Goal: Navigation & Orientation: Find specific page/section

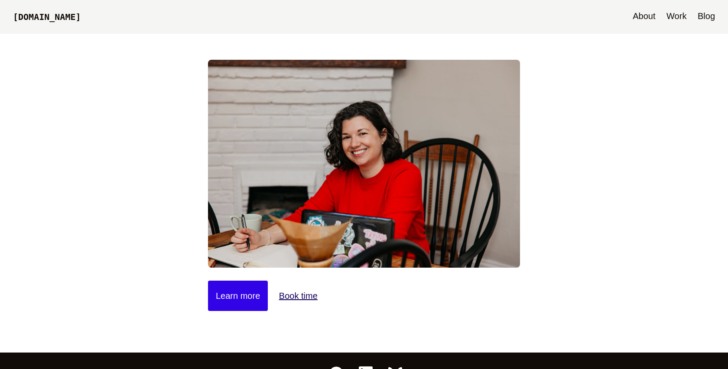
click at [707, 24] on link "Blog" at bounding box center [706, 17] width 26 height 34
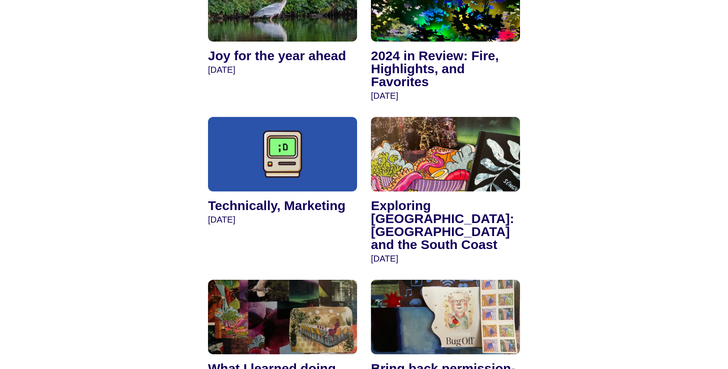
scroll to position [1244, 0]
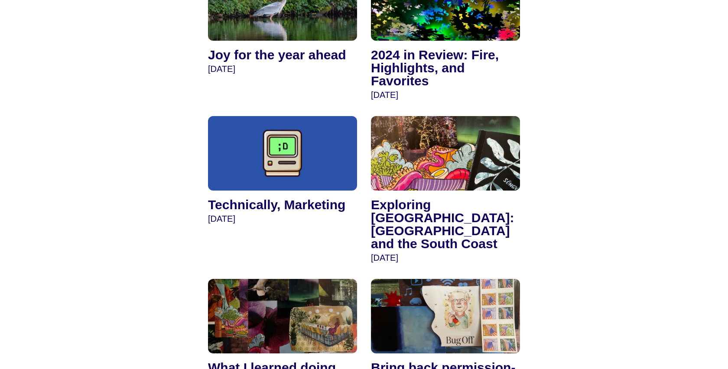
click at [508, 40] on img at bounding box center [445, 3] width 149 height 74
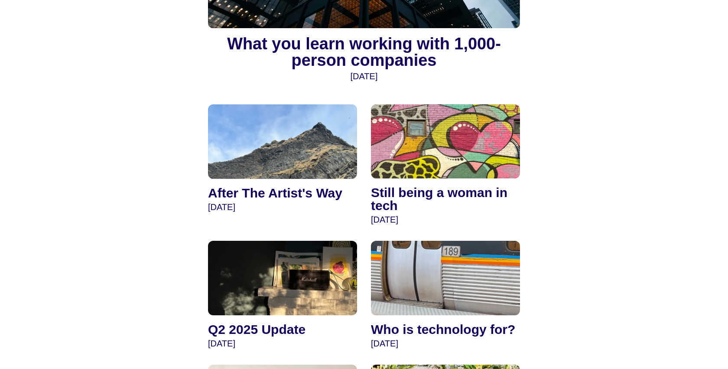
scroll to position [0, 0]
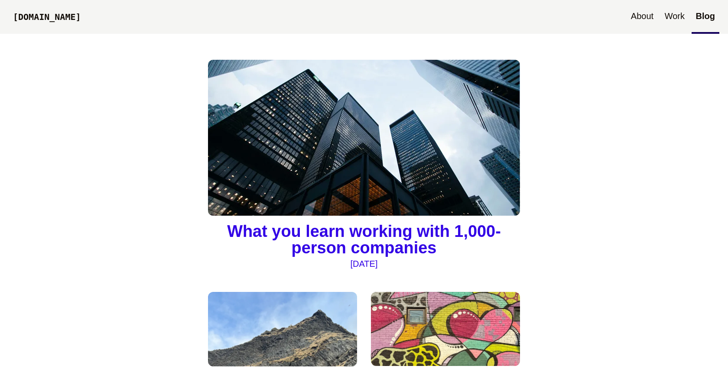
click at [300, 113] on img at bounding box center [364, 138] width 312 height 156
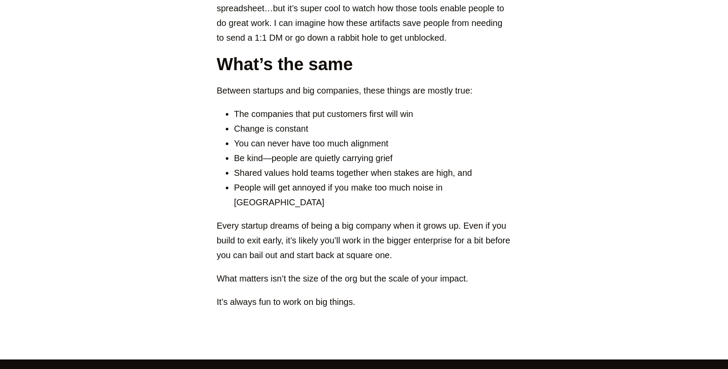
scroll to position [1535, 0]
